Goal: Navigation & Orientation: Find specific page/section

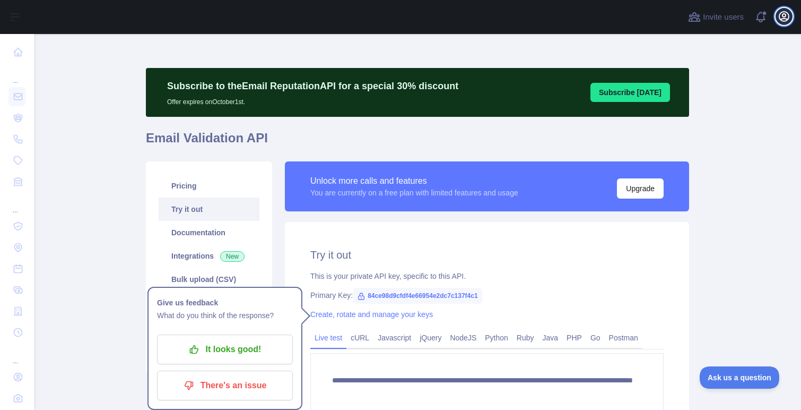
click at [788, 18] on icon "button" at bounding box center [784, 17] width 10 height 10
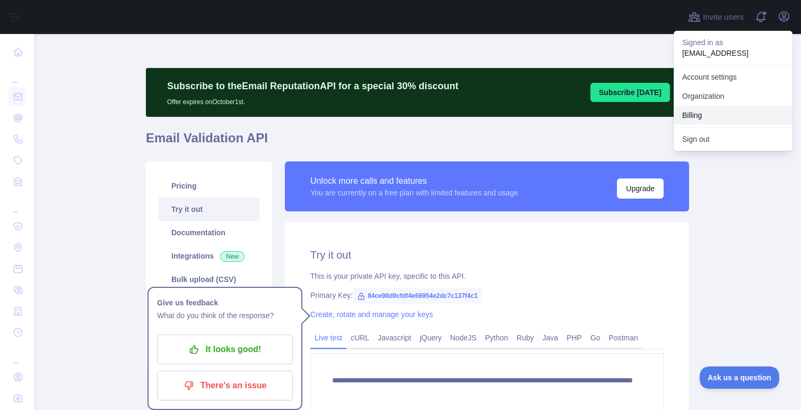
click at [712, 110] on button "Billing" at bounding box center [733, 115] width 119 height 19
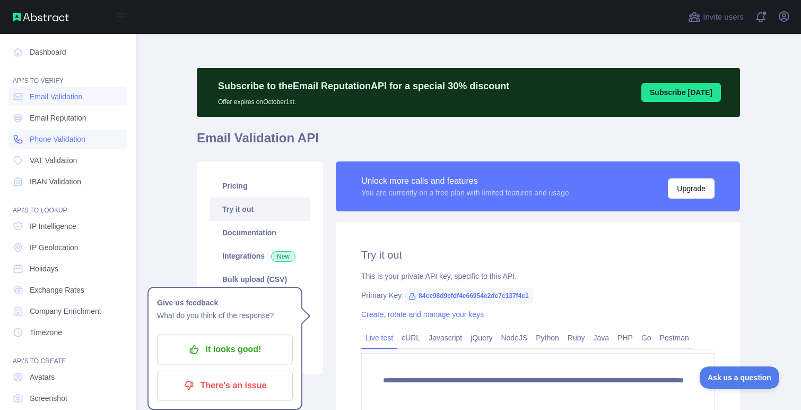
click at [67, 139] on span "Phone Validation" at bounding box center [58, 139] width 56 height 11
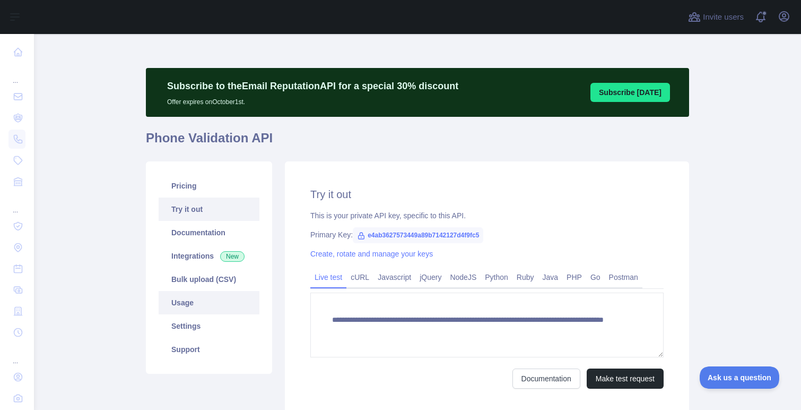
click at [199, 300] on link "Usage" at bounding box center [209, 302] width 101 height 23
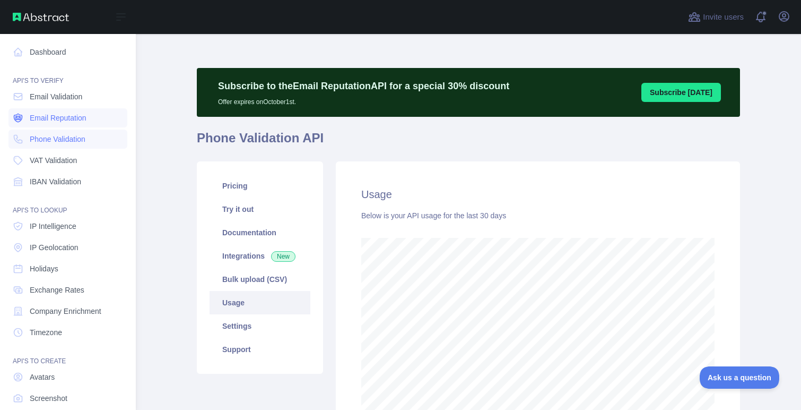
scroll to position [530089, 529800]
click at [40, 110] on link "Email Reputation" at bounding box center [67, 117] width 119 height 19
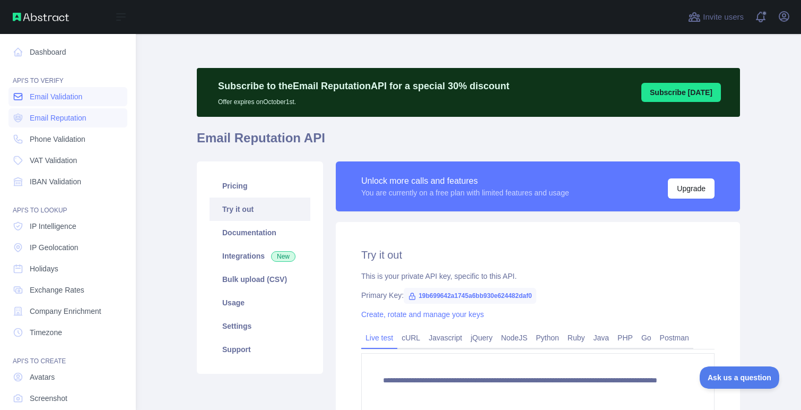
click at [43, 100] on span "Email Validation" at bounding box center [56, 96] width 53 height 11
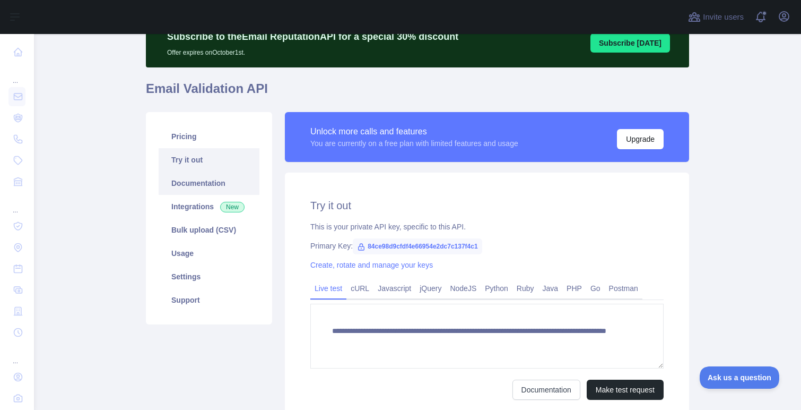
scroll to position [50, 0]
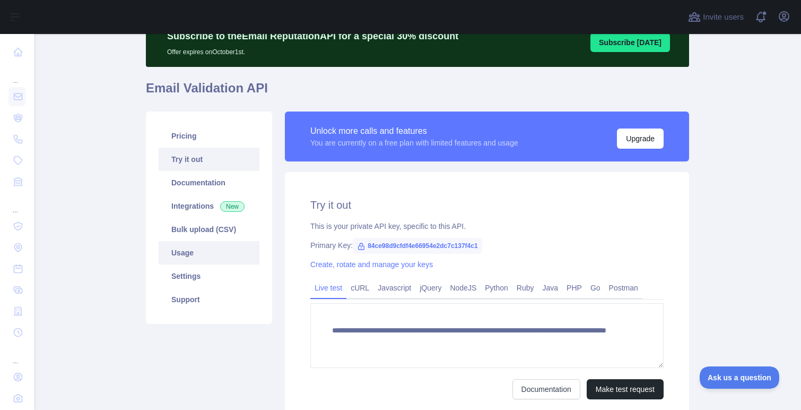
click at [195, 255] on link "Usage" at bounding box center [209, 252] width 101 height 23
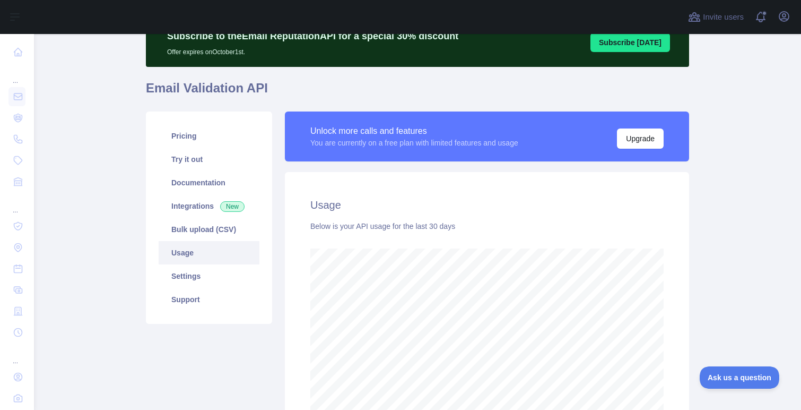
scroll to position [376, 767]
click at [195, 274] on link "Settings" at bounding box center [209, 275] width 101 height 23
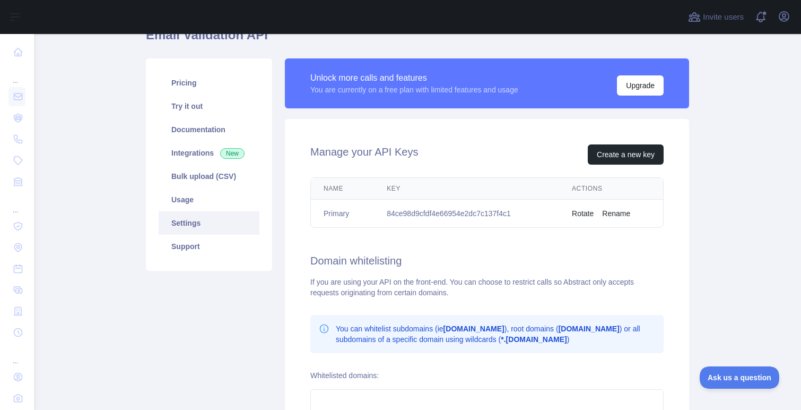
scroll to position [109, 0]
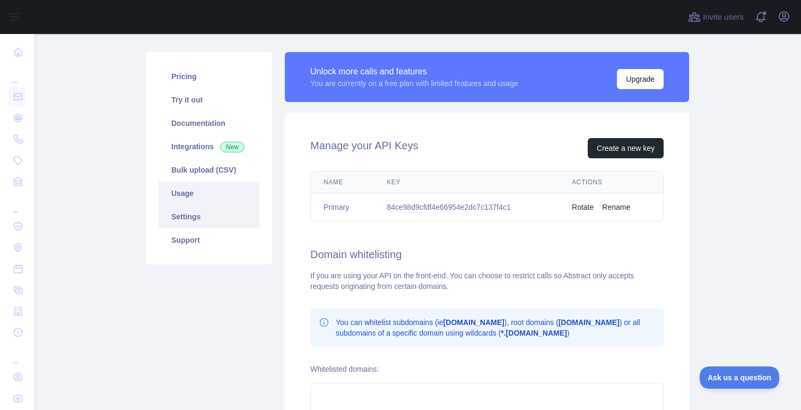
click at [197, 186] on link "Usage" at bounding box center [209, 192] width 101 height 23
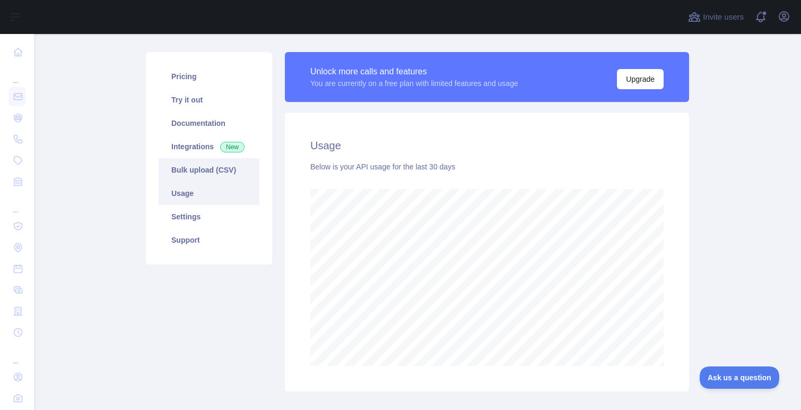
scroll to position [376, 767]
click at [197, 163] on link "Bulk upload (CSV)" at bounding box center [209, 169] width 101 height 23
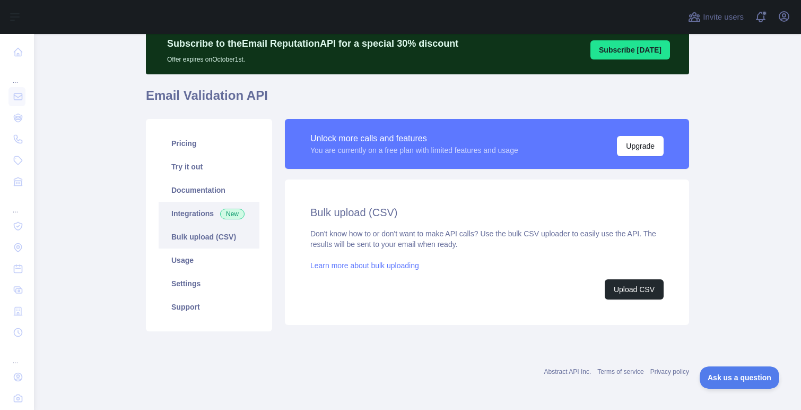
click at [197, 216] on link "Integrations New" at bounding box center [209, 213] width 101 height 23
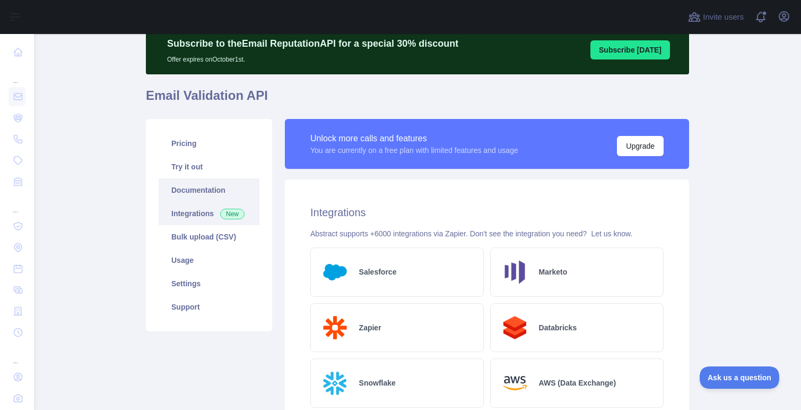
click at [196, 195] on link "Documentation" at bounding box center [209, 189] width 101 height 23
click at [232, 180] on link "Documentation" at bounding box center [209, 189] width 101 height 23
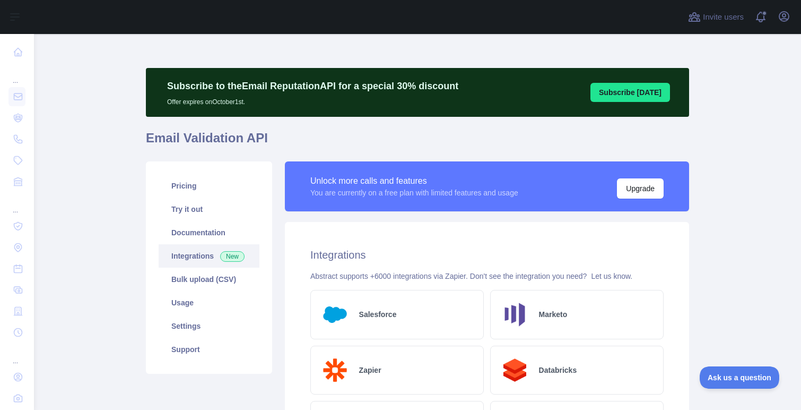
click at [638, 89] on button "Subscribe [DATE]" at bounding box center [630, 92] width 80 height 19
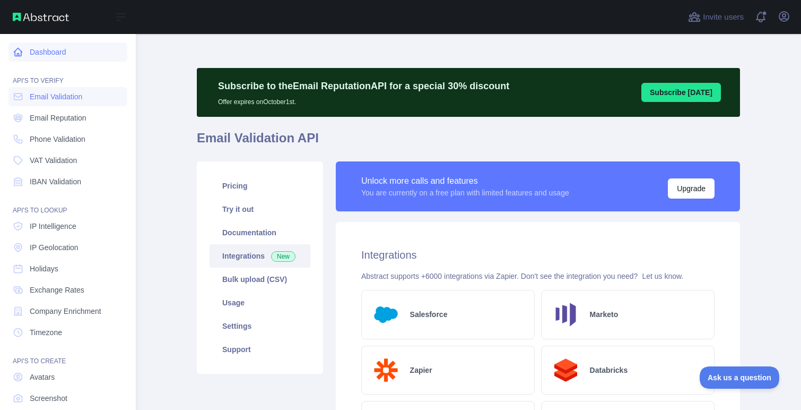
click at [49, 54] on link "Dashboard" at bounding box center [67, 51] width 119 height 19
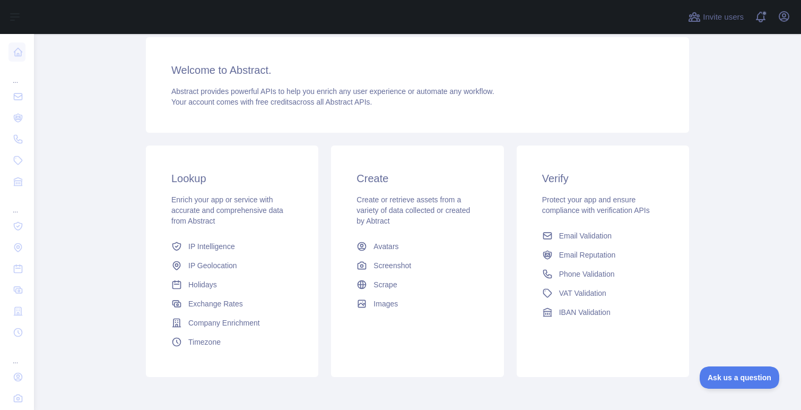
scroll to position [168, 0]
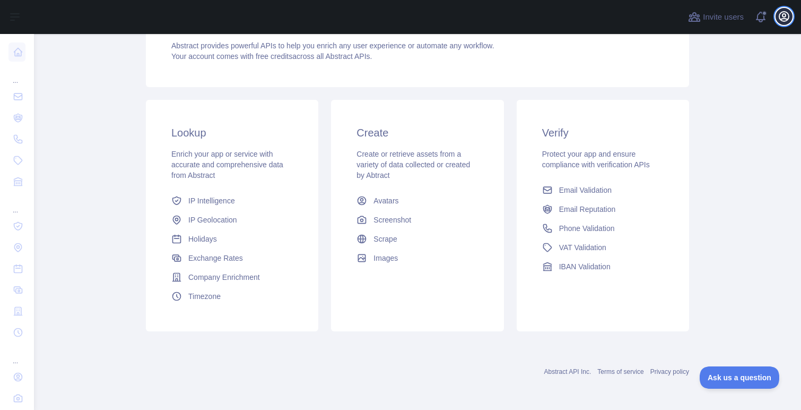
click at [778, 17] on icon "button" at bounding box center [784, 16] width 13 height 13
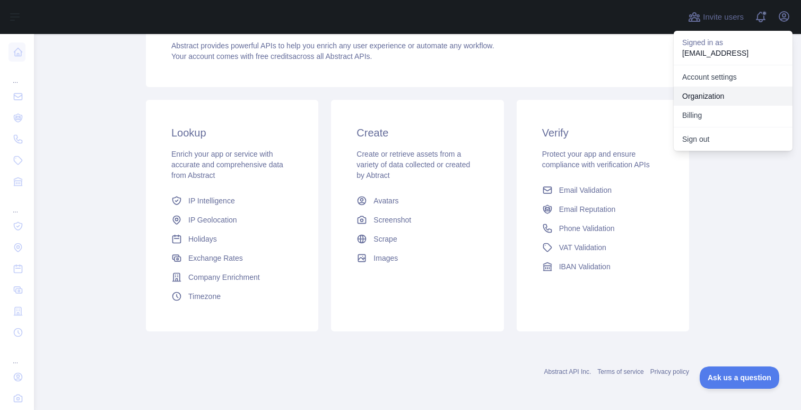
click at [711, 88] on link "Organization" at bounding box center [733, 95] width 119 height 19
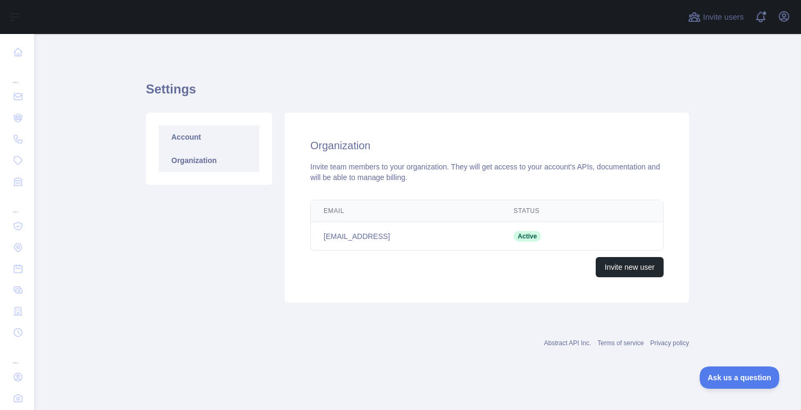
click at [181, 132] on link "Account" at bounding box center [209, 136] width 101 height 23
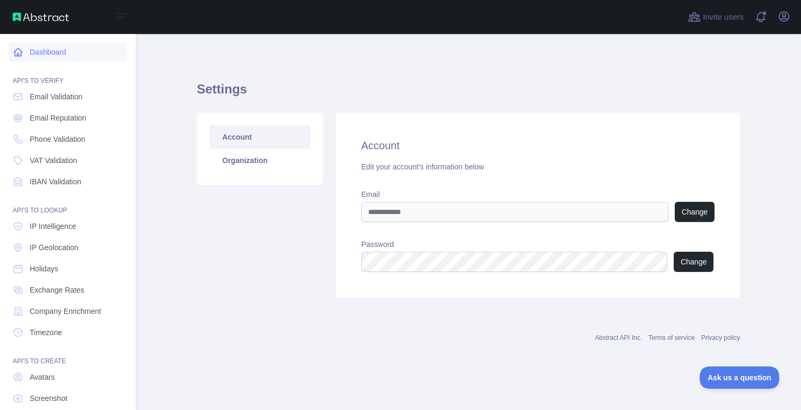
click at [50, 48] on link "Dashboard" at bounding box center [67, 51] width 119 height 19
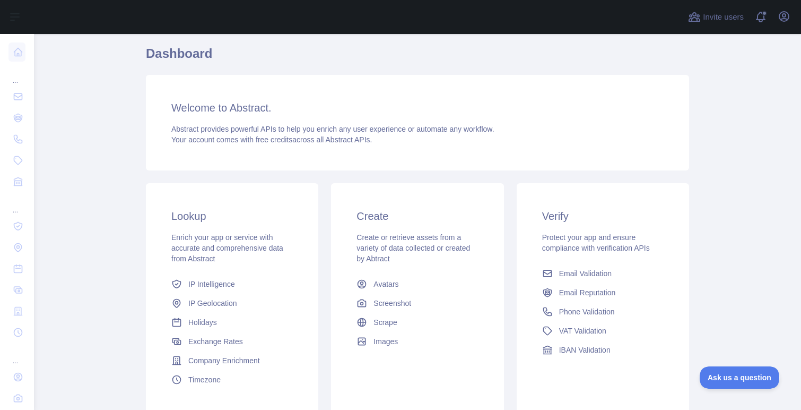
scroll to position [23, 0]
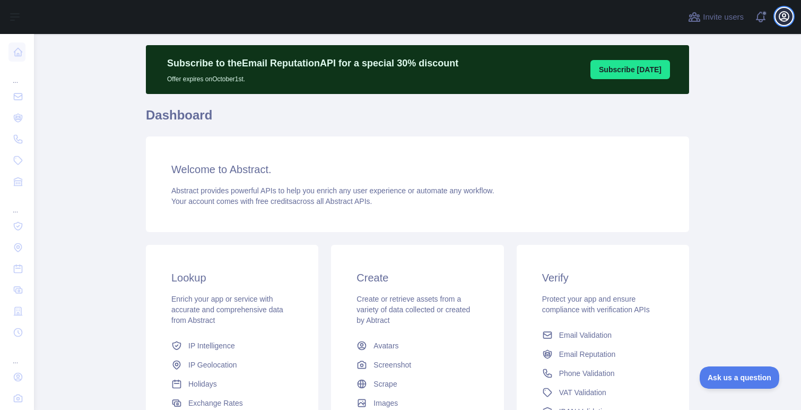
click at [785, 23] on button "Open user menu" at bounding box center [784, 16] width 17 height 17
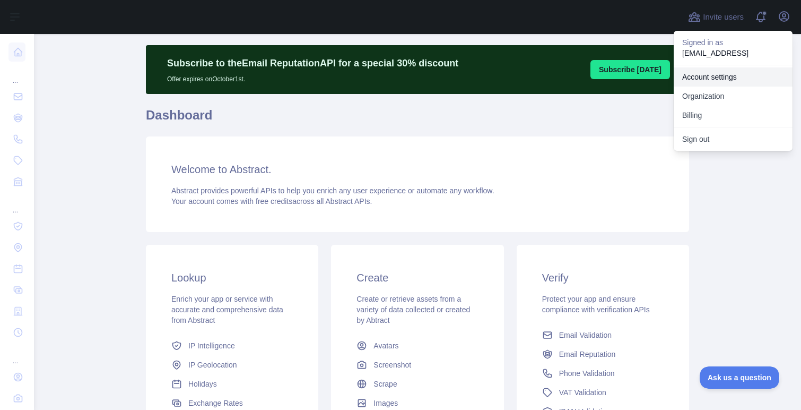
click at [728, 77] on link "Account settings" at bounding box center [733, 76] width 119 height 19
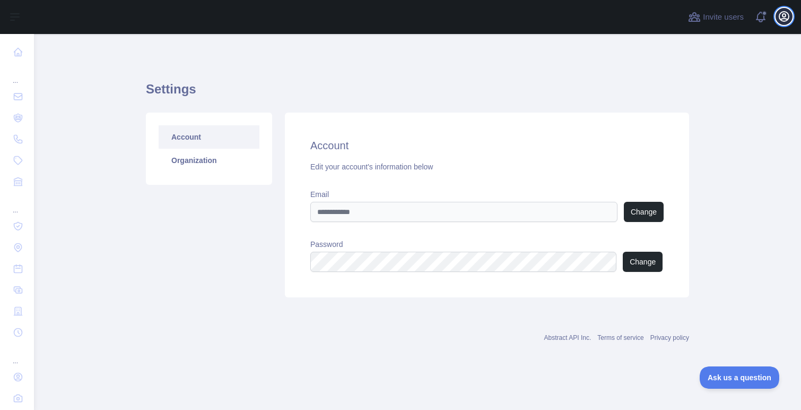
click at [790, 19] on button "Open user menu" at bounding box center [784, 16] width 17 height 17
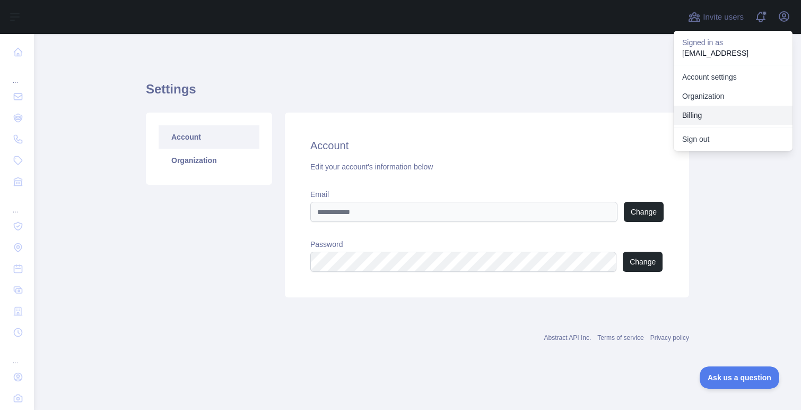
click at [719, 113] on button "Billing" at bounding box center [733, 115] width 119 height 19
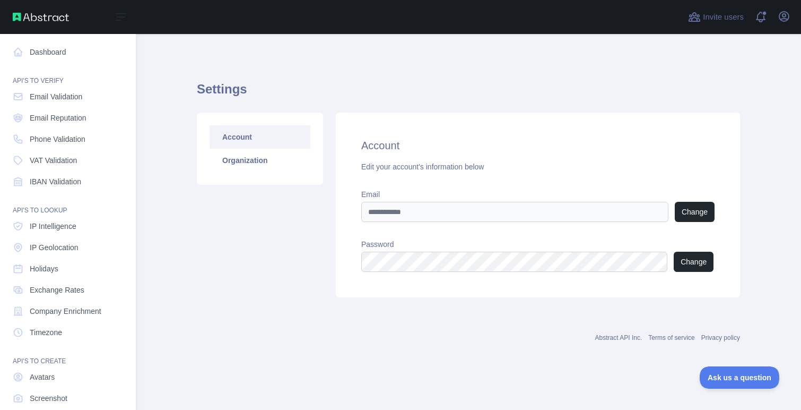
click at [30, 17] on img at bounding box center [41, 17] width 56 height 8
